Goal: Task Accomplishment & Management: Manage account settings

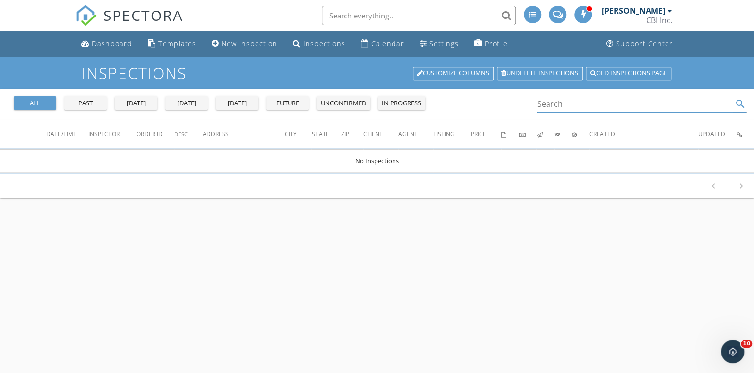
click at [551, 97] on input "Search" at bounding box center [634, 104] width 195 height 16
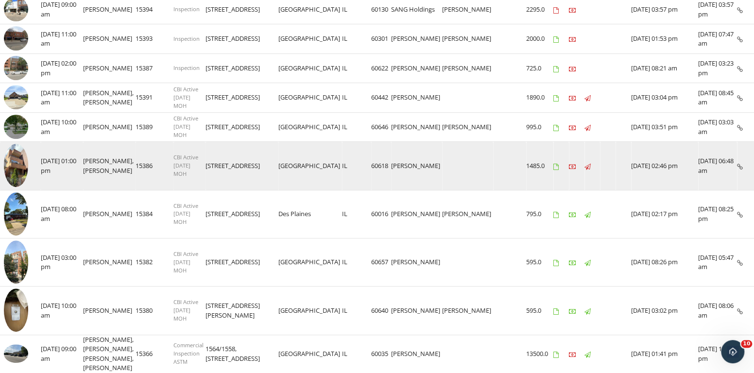
scroll to position [194, 0]
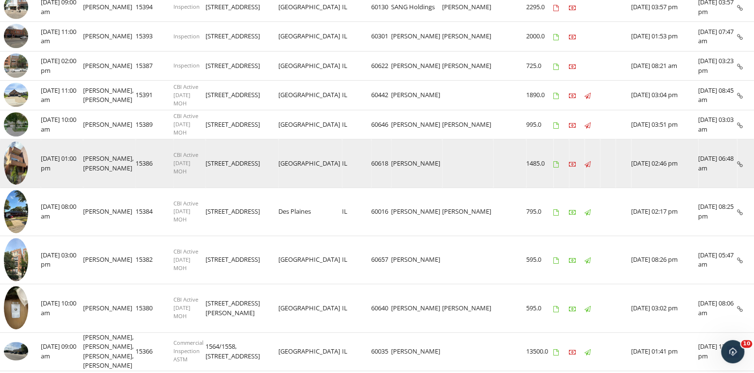
type input "morgan h"
click at [11, 158] on img at bounding box center [16, 162] width 24 height 43
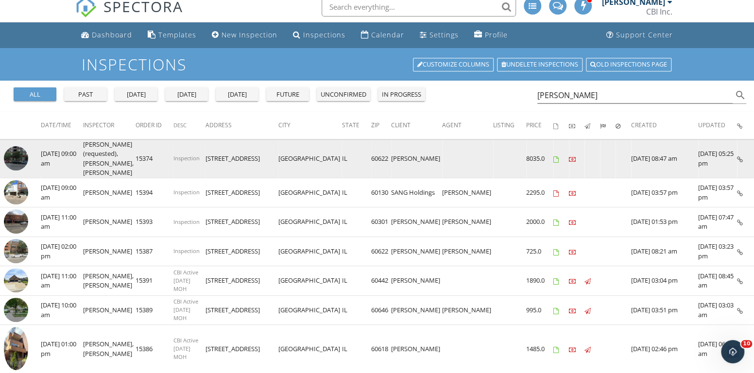
scroll to position [0, 0]
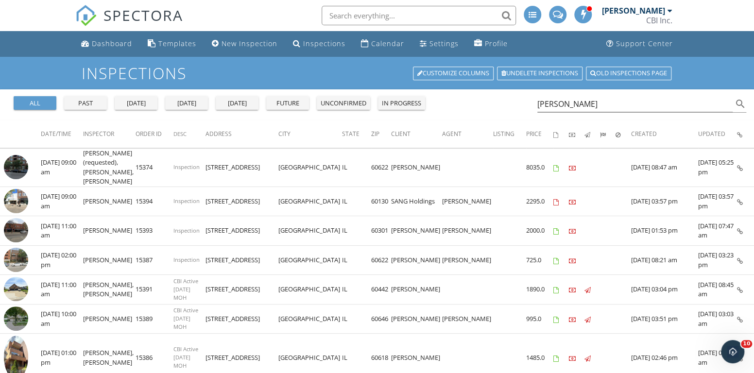
click at [29, 101] on div "all" at bounding box center [34, 104] width 35 height 10
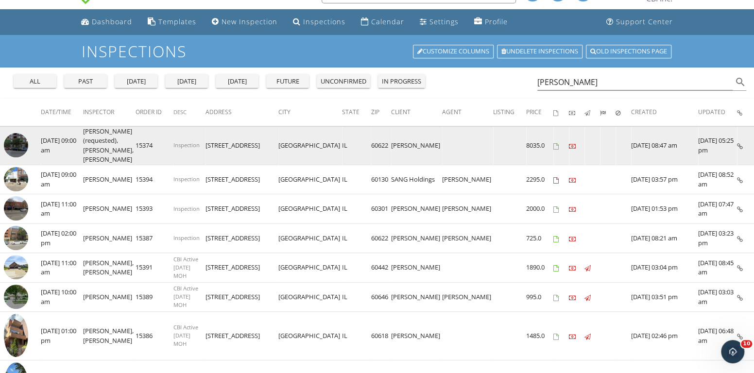
scroll to position [49, 0]
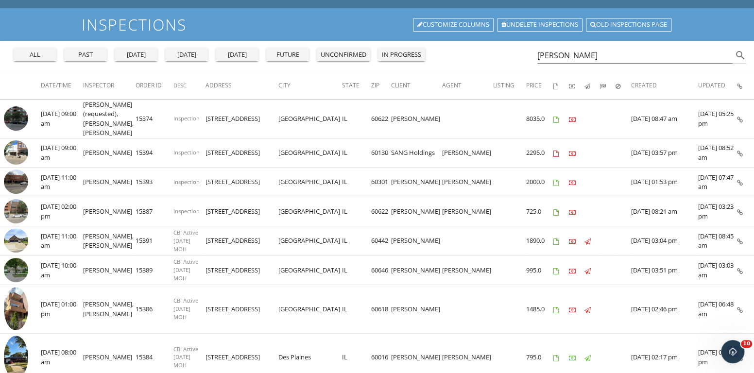
click at [40, 54] on div "all" at bounding box center [34, 55] width 35 height 10
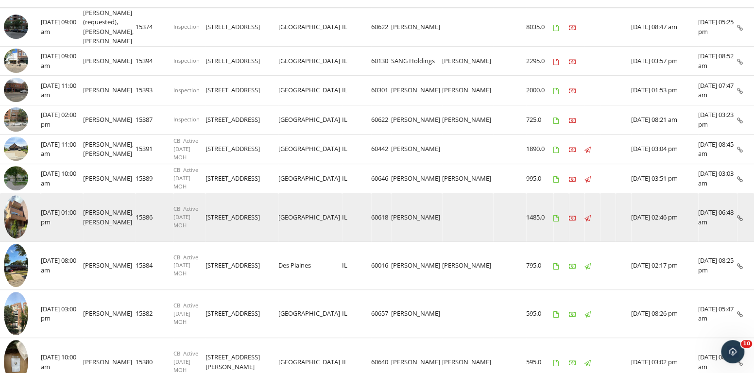
scroll to position [146, 0]
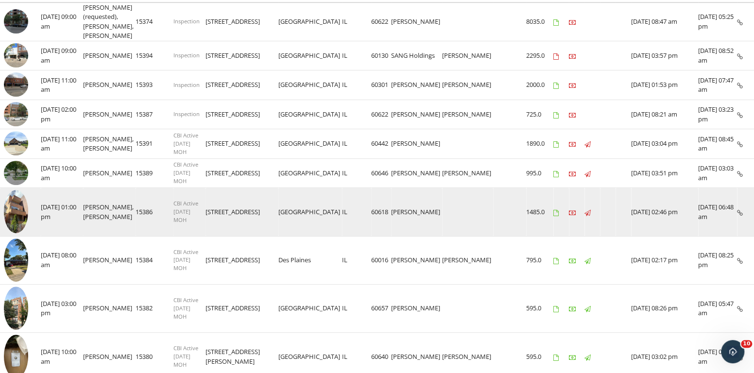
click at [17, 205] on img at bounding box center [16, 211] width 24 height 43
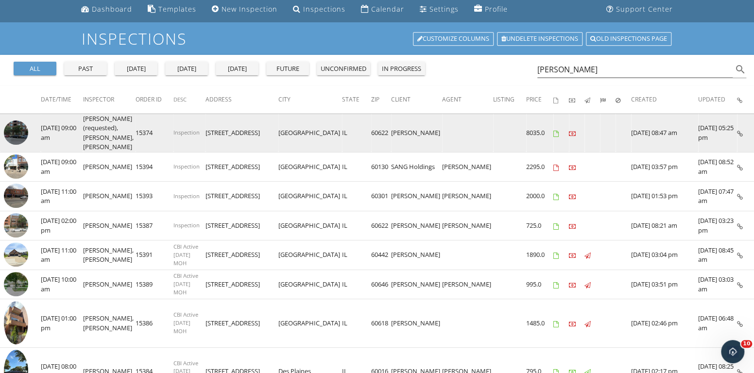
scroll to position [0, 0]
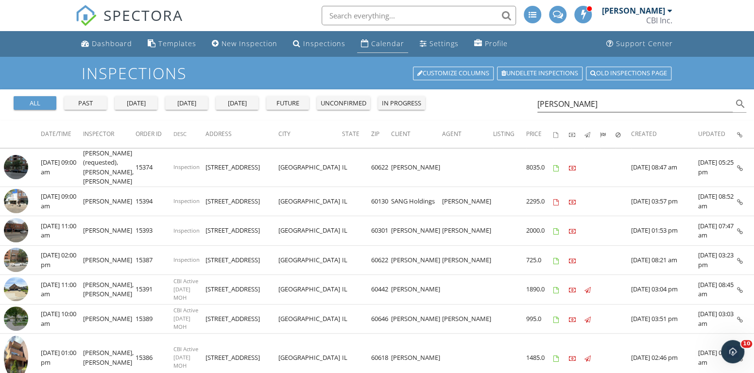
click at [372, 41] on div "Calendar" at bounding box center [387, 43] width 33 height 9
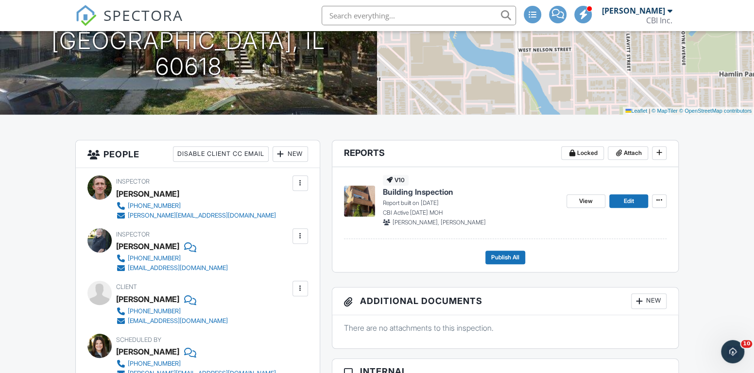
scroll to position [146, 0]
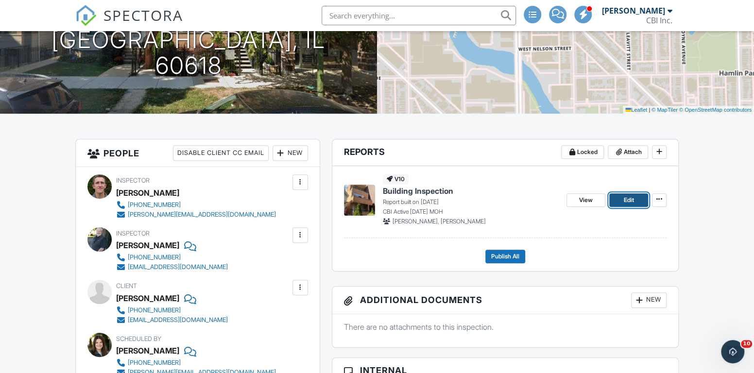
click at [619, 198] on link "Edit" at bounding box center [628, 200] width 39 height 14
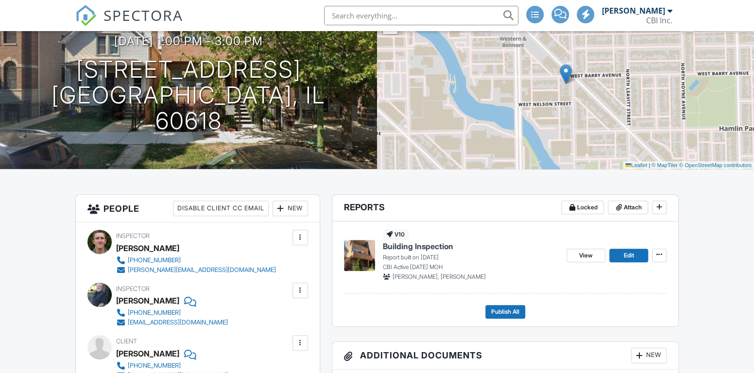
scroll to position [97, 0]
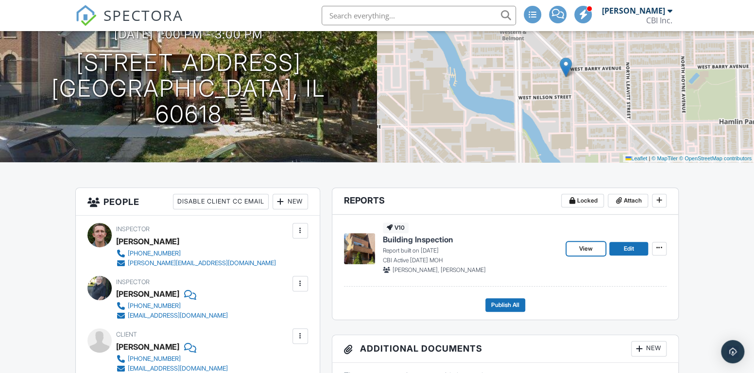
click at [594, 244] on link "View" at bounding box center [585, 249] width 39 height 14
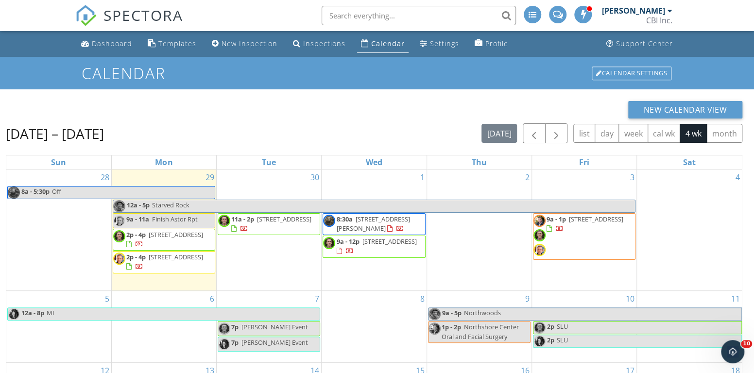
click at [172, 236] on span "[STREET_ADDRESS]" at bounding box center [176, 234] width 54 height 9
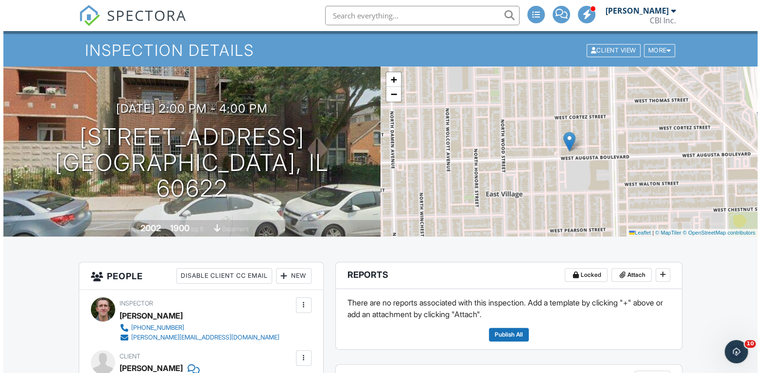
scroll to position [97, 0]
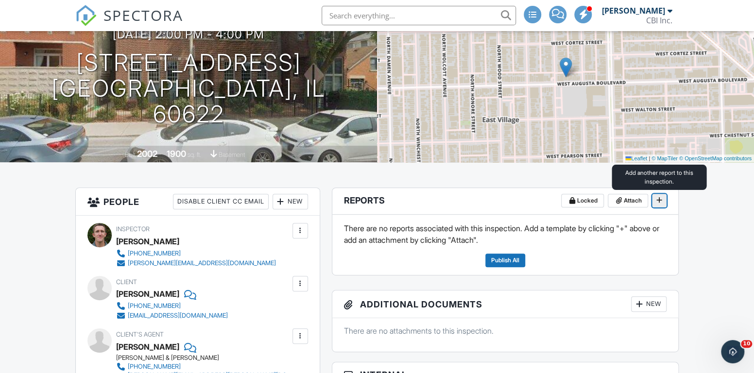
click at [660, 200] on icon at bounding box center [659, 200] width 6 height 7
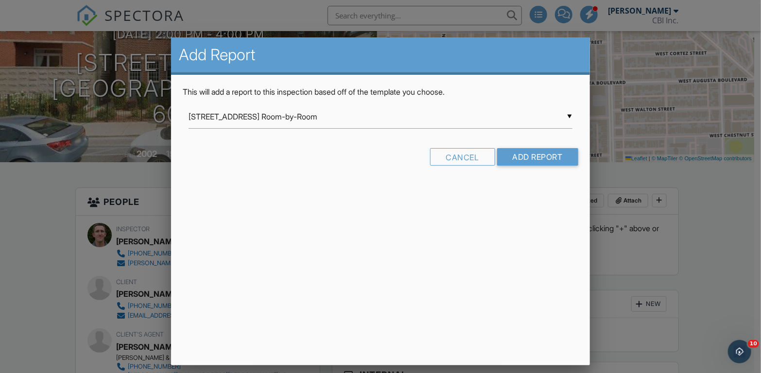
click at [357, 115] on div "▼ 1864 Bosworth Lane Room-by-Room 1864 Bosworth Lane Room-by-Room Commercial In…" at bounding box center [379, 117] width 383 height 24
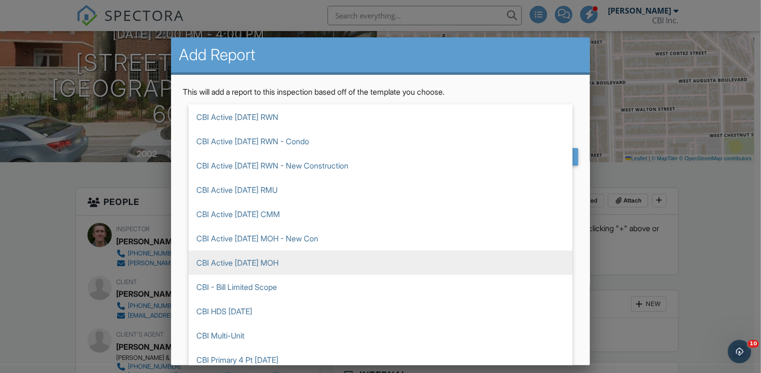
click at [280, 263] on span "CBI Active [DATE] MOH" at bounding box center [380, 263] width 384 height 24
type input "CBI Active [DATE] MOH"
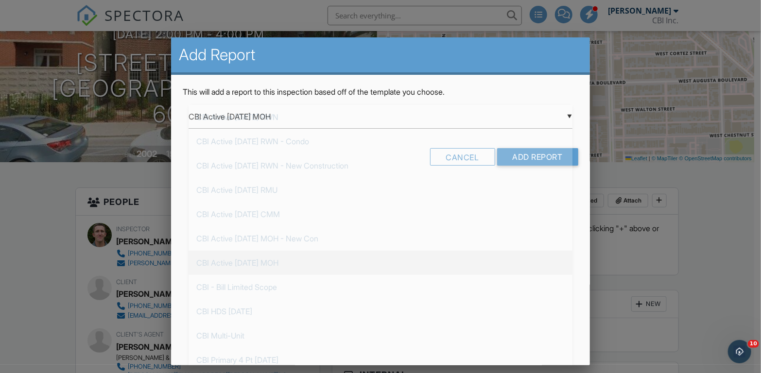
scroll to position [389, 0]
click at [547, 156] on input "Add Report" at bounding box center [537, 156] width 81 height 17
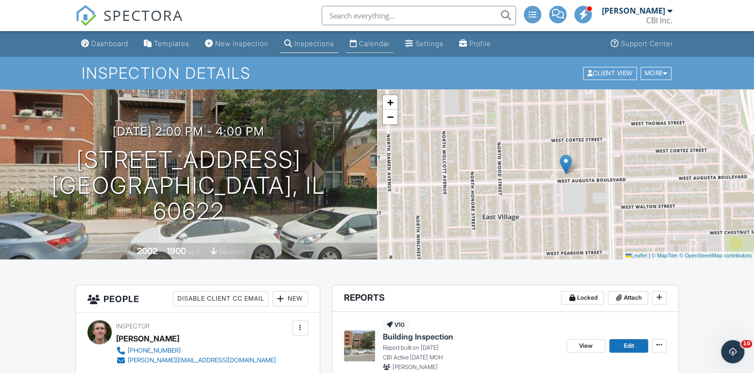
click at [380, 42] on div "Calendar" at bounding box center [374, 43] width 31 height 8
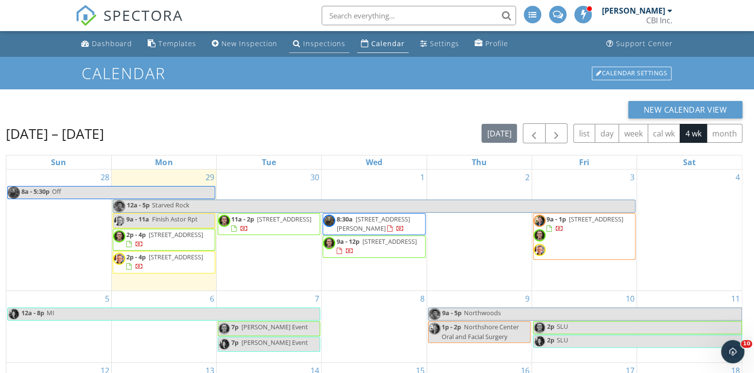
click at [312, 37] on link "Inspections" at bounding box center [319, 44] width 60 height 18
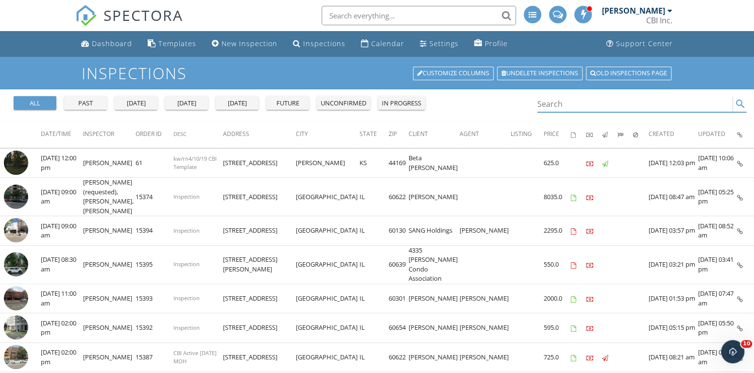
click at [565, 102] on input "Search" at bounding box center [634, 104] width 195 height 16
